Goal: Check status: Check status

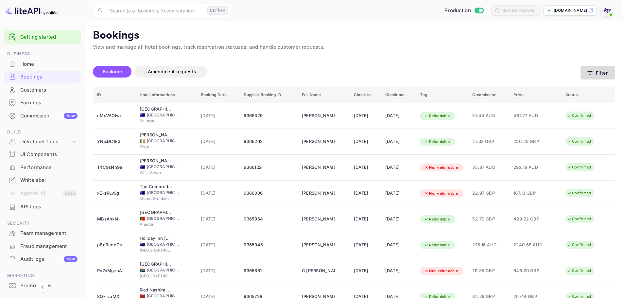
click at [609, 73] on button "Filter" at bounding box center [598, 72] width 35 height 13
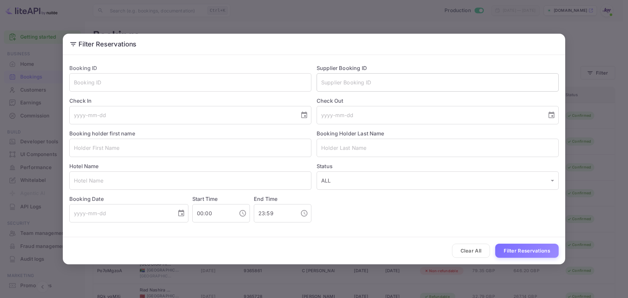
click at [339, 83] on input "text" at bounding box center [438, 82] width 242 height 18
paste input "7838266"
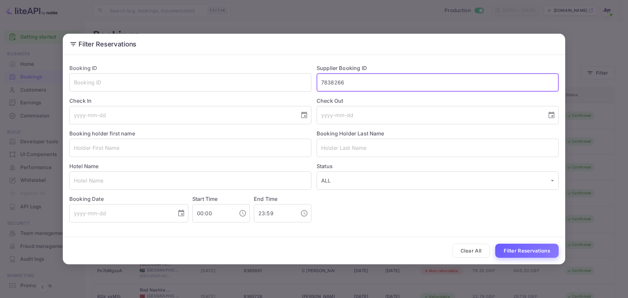
type input "7838266"
click at [517, 248] on button "Filter Reservations" at bounding box center [526, 251] width 63 height 14
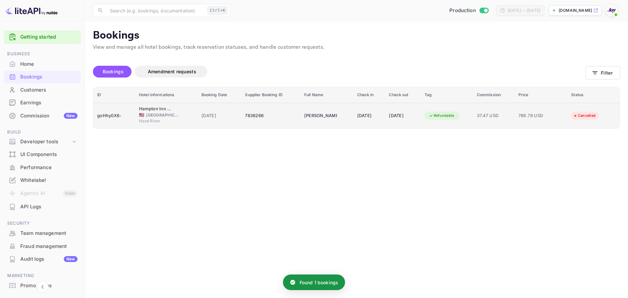
click at [205, 117] on span "15 Jun 2025" at bounding box center [220, 115] width 36 height 7
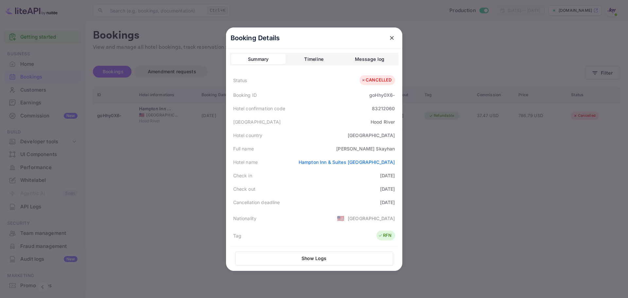
click at [434, 144] on div at bounding box center [314, 149] width 628 height 298
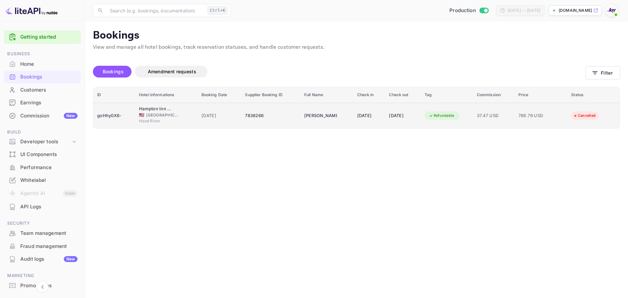
click at [230, 114] on span "15 Jun 2025" at bounding box center [220, 115] width 36 height 7
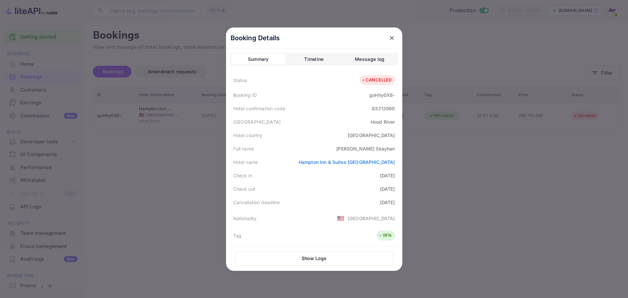
click at [314, 60] on div "Timeline" at bounding box center [313, 59] width 19 height 8
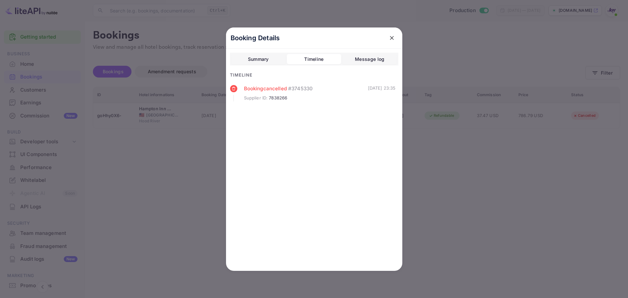
click at [369, 61] on div "Message log" at bounding box center [369, 59] width 29 height 8
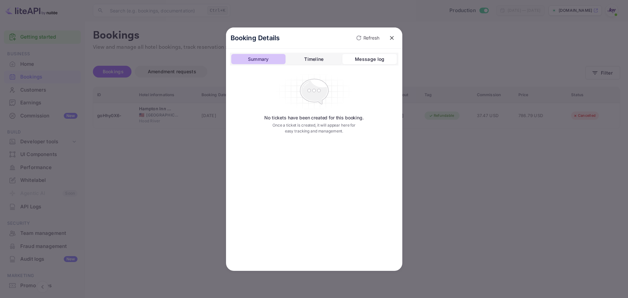
click at [269, 62] on div "Summary" at bounding box center [258, 59] width 21 height 8
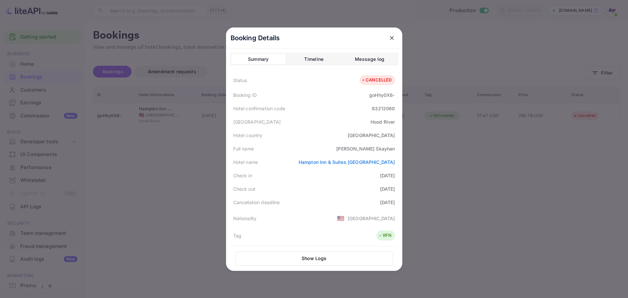
click at [390, 38] on icon "close" at bounding box center [392, 38] width 4 height 4
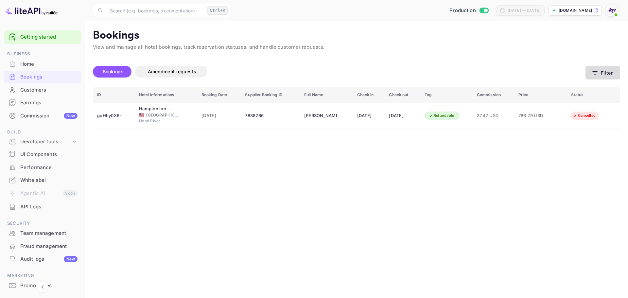
click at [597, 75] on icon "button" at bounding box center [595, 73] width 7 height 7
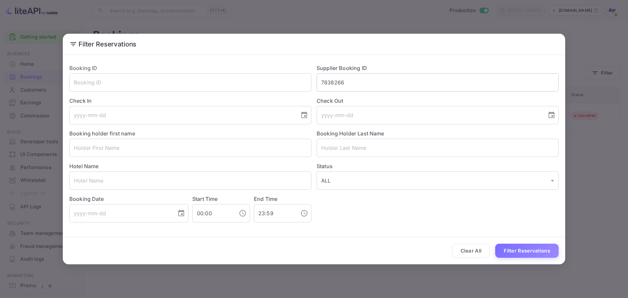
click at [338, 84] on input "7838266" at bounding box center [438, 82] width 242 height 18
click at [331, 76] on input "7838266" at bounding box center [438, 82] width 242 height 18
click at [329, 82] on input "7838266" at bounding box center [438, 82] width 242 height 18
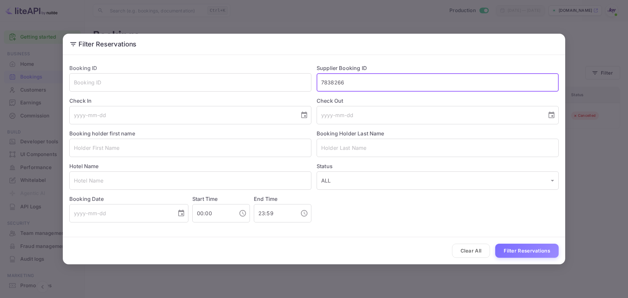
paste input "8856342"
type input "8856342"
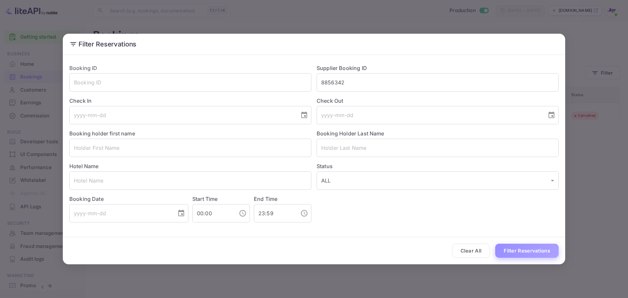
click at [534, 253] on button "Filter Reservations" at bounding box center [526, 251] width 63 height 14
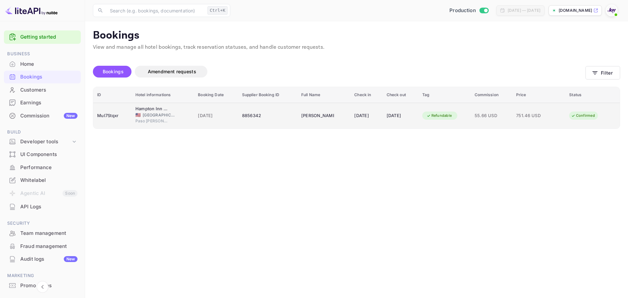
click at [146, 115] on span "United States of America" at bounding box center [159, 115] width 33 height 6
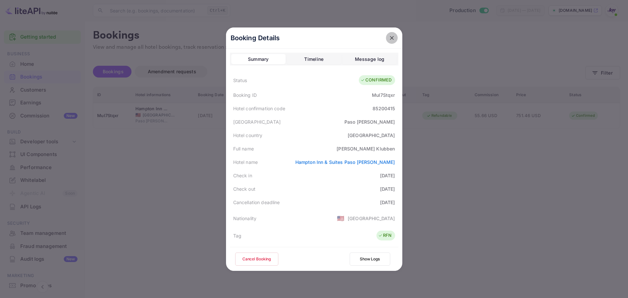
click at [392, 41] on icon "close" at bounding box center [392, 38] width 7 height 7
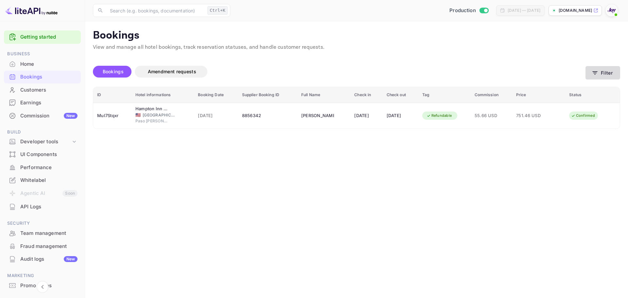
click at [595, 76] on icon "button" at bounding box center [595, 73] width 7 height 7
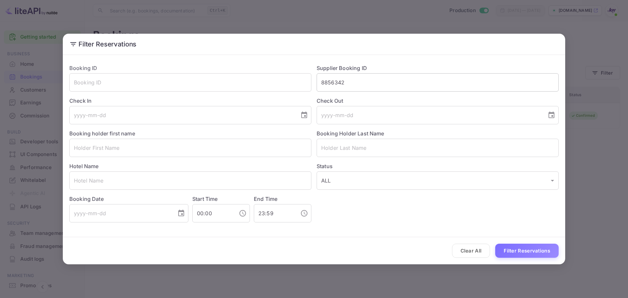
click at [341, 81] on input "8856342" at bounding box center [438, 82] width 242 height 18
paste input "7838266"
type input "7838266"
click at [528, 252] on button "Filter Reservations" at bounding box center [526, 251] width 63 height 14
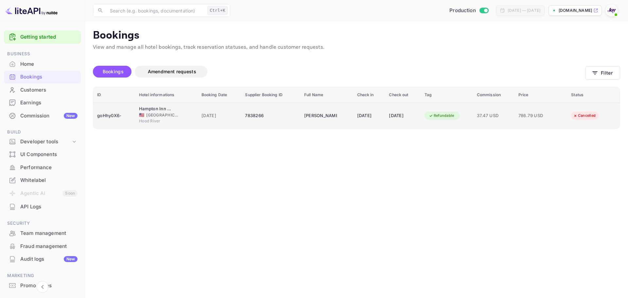
click at [164, 113] on span "United States of America" at bounding box center [162, 115] width 33 height 6
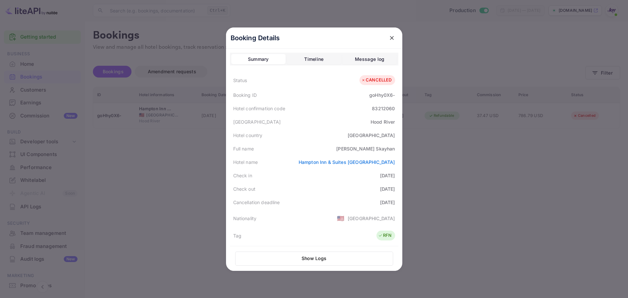
click at [383, 148] on div "Katherine Skayhan" at bounding box center [365, 148] width 59 height 7
copy div "Skayhan"
click at [390, 38] on icon "close" at bounding box center [392, 38] width 4 height 4
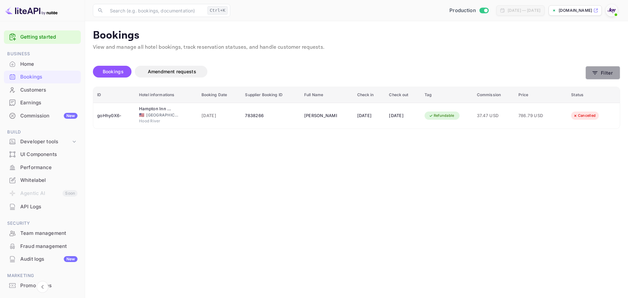
click at [610, 73] on button "Filter" at bounding box center [603, 72] width 35 height 13
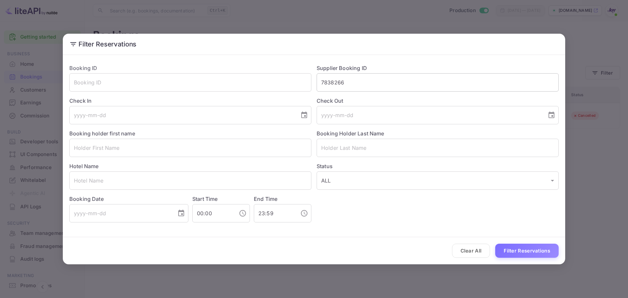
click at [332, 84] on input "7838266" at bounding box center [438, 82] width 242 height 18
paste input "8772904"
type input "8772904"
click at [516, 253] on button "Filter Reservations" at bounding box center [526, 251] width 63 height 14
